Goal: Use online tool/utility

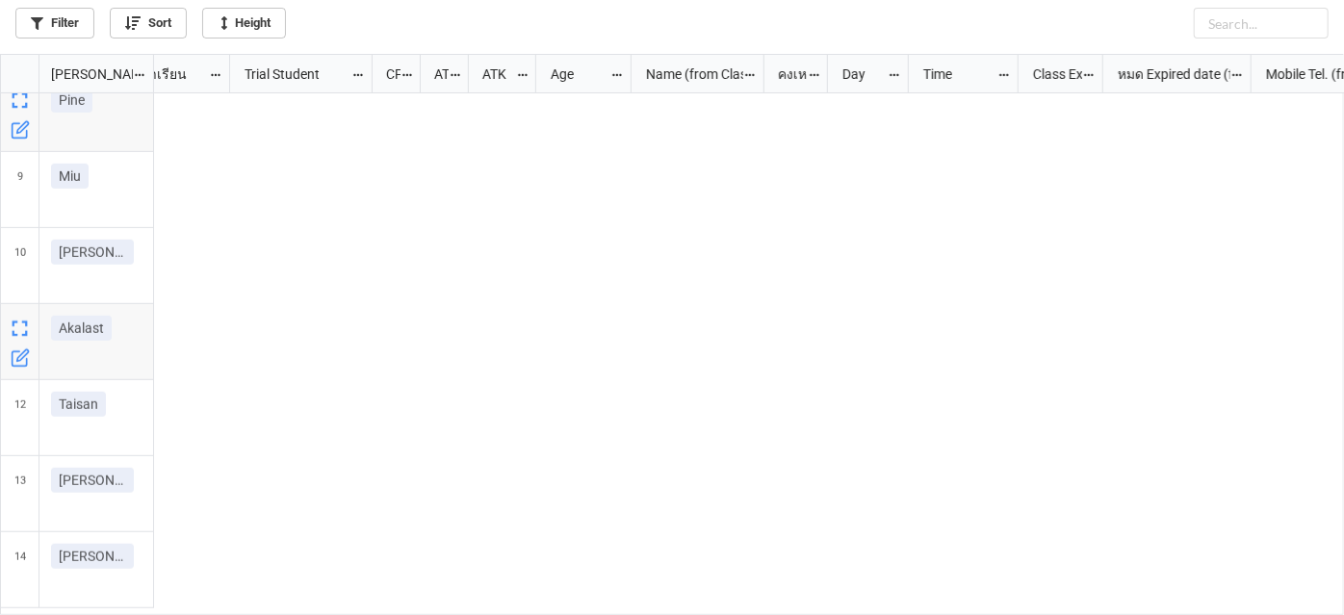
scroll to position [551, 1334]
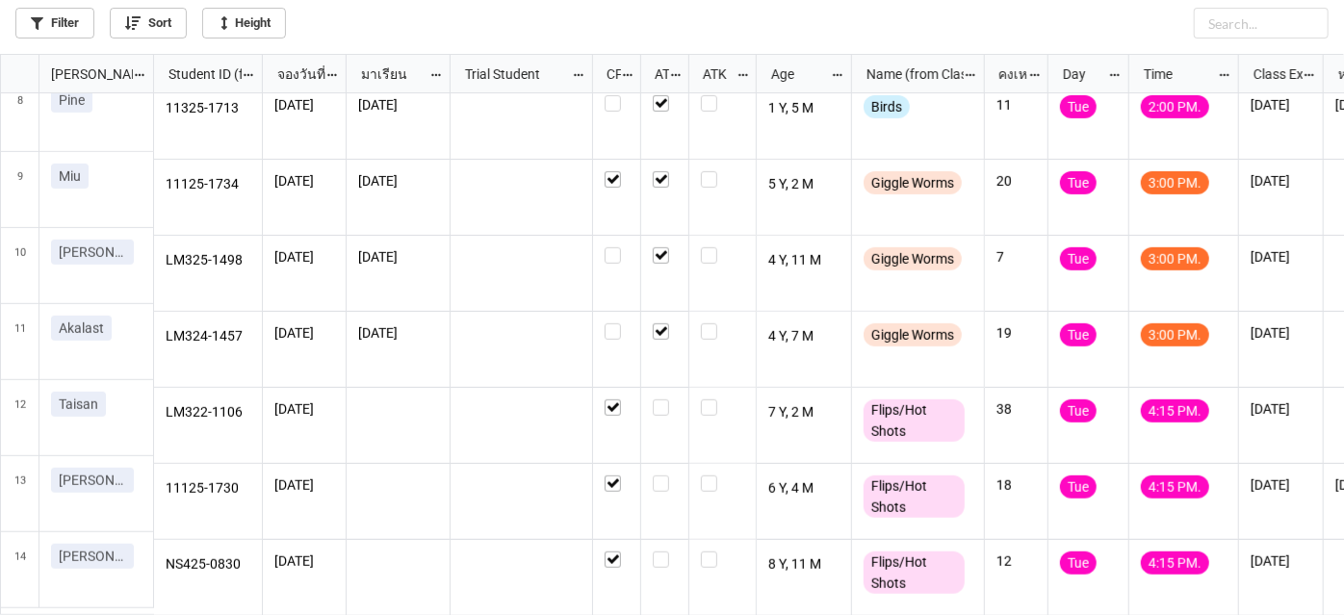
scroll to position [551, 0]
click at [664, 400] on label "grid" at bounding box center [665, 400] width 24 height 0
click at [663, 476] on label "grid" at bounding box center [665, 476] width 24 height 0
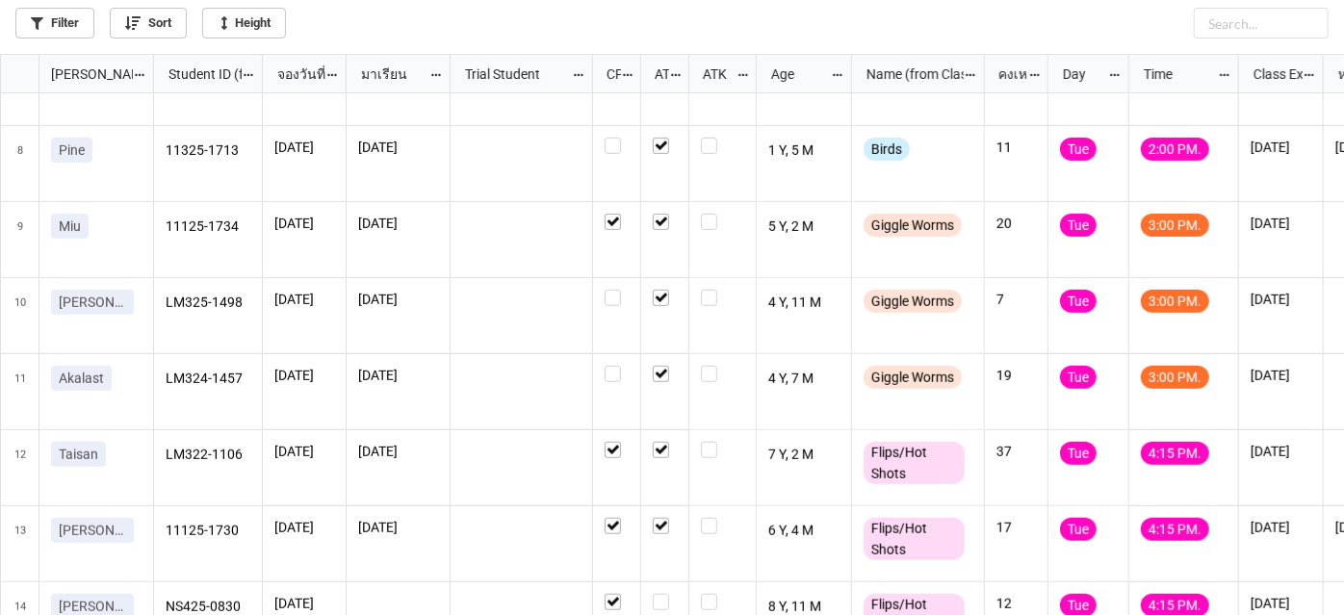
scroll to position [626, 0]
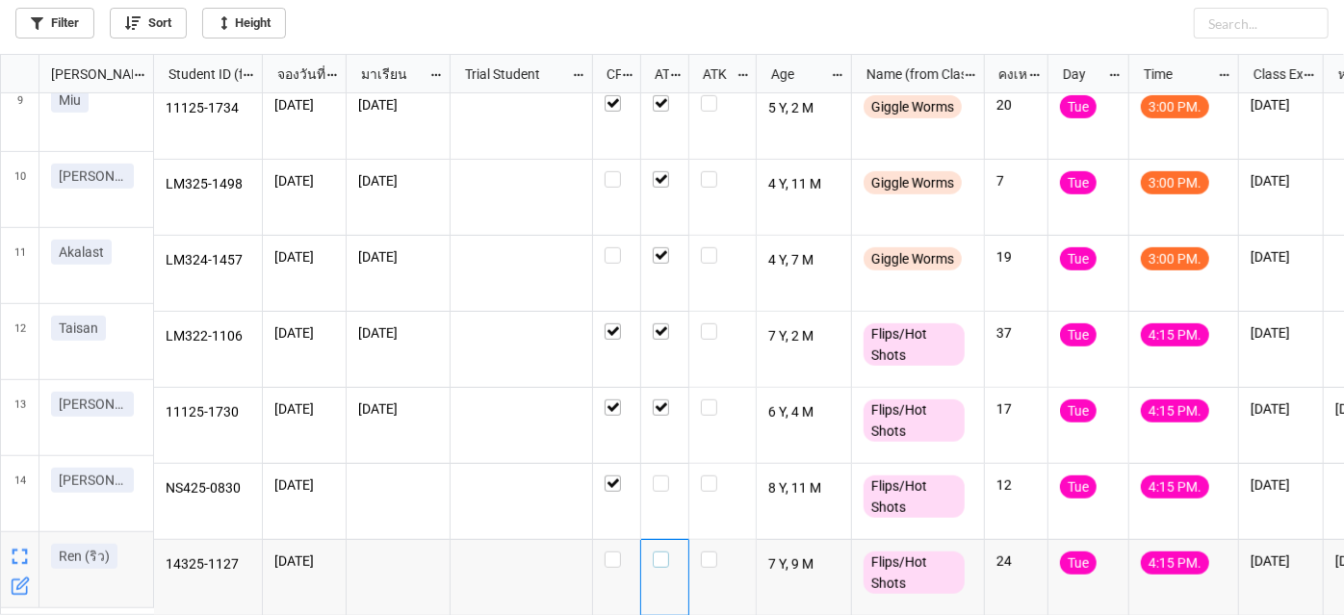
click at [658, 552] on label "grid" at bounding box center [665, 552] width 24 height 0
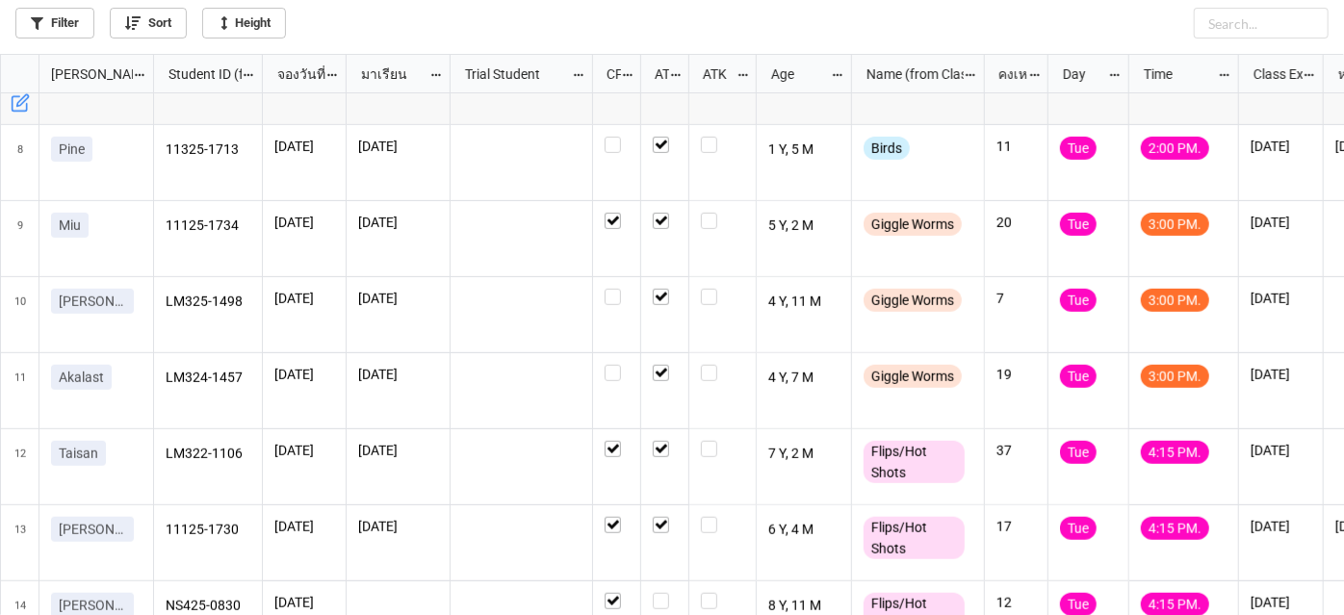
scroll to position [626, 0]
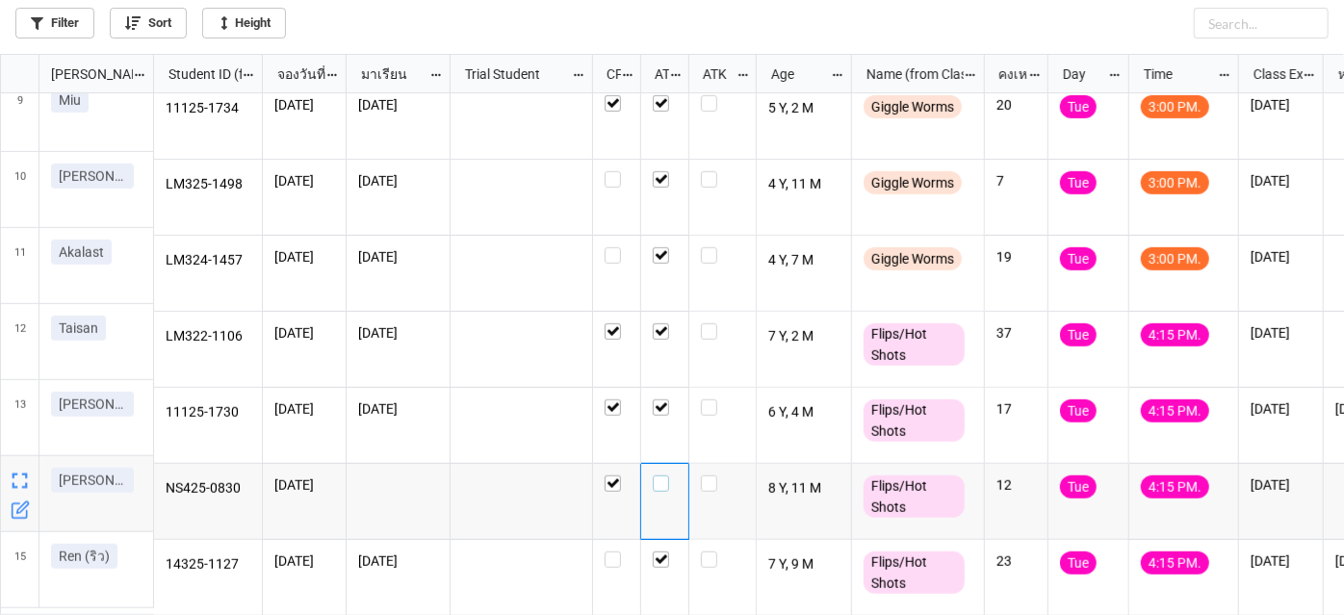
click at [664, 476] on label "grid" at bounding box center [665, 476] width 24 height 0
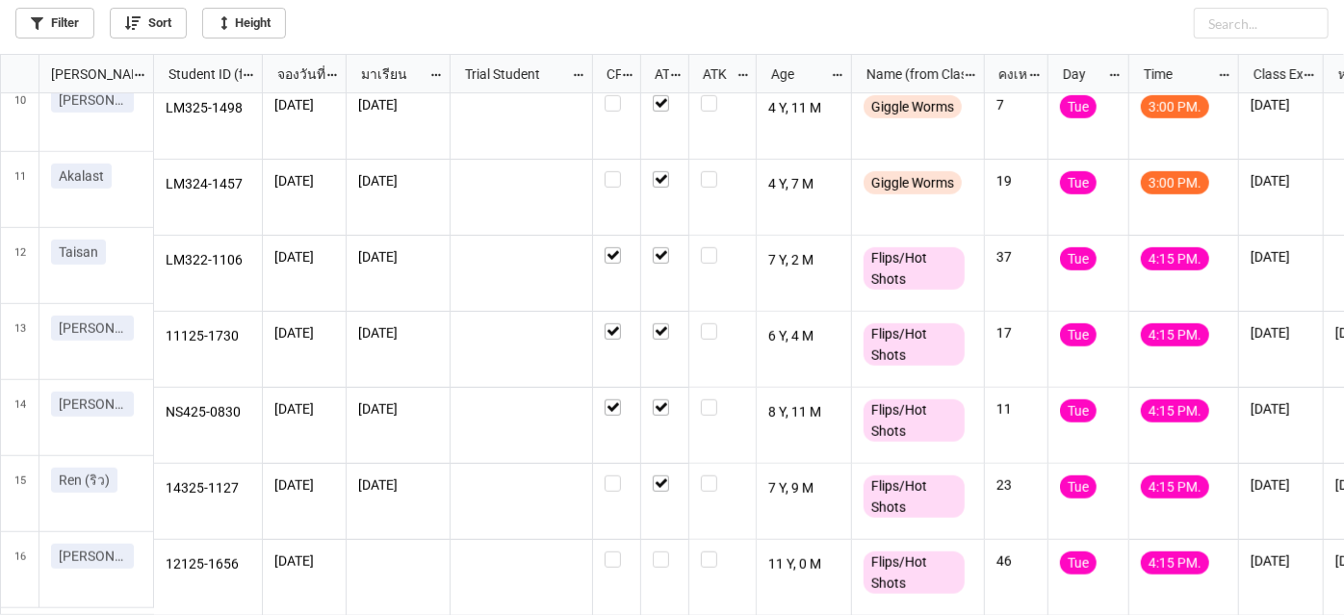
scroll to position [703, 0]
click at [660, 559] on div "grid" at bounding box center [665, 578] width 48 height 76
click at [661, 552] on label "grid" at bounding box center [665, 552] width 24 height 0
drag, startPoint x: 465, startPoint y: 13, endPoint x: 458, endPoint y: 3, distance: 12.6
click at [458, 3] on div "Filter Sort Height" at bounding box center [671, 19] width 1313 height 39
